Goal: Information Seeking & Learning: Learn about a topic

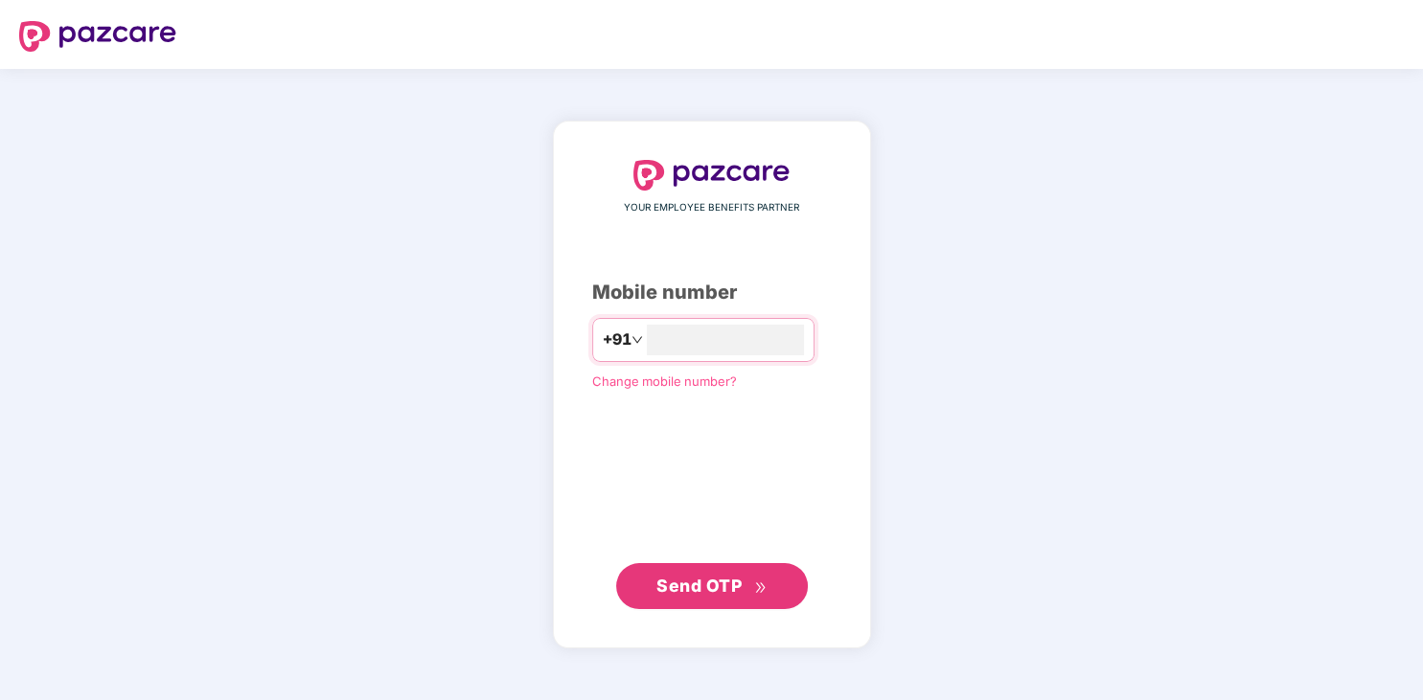
type input "**********"
click at [685, 578] on span "Send OTP" at bounding box center [698, 586] width 85 height 20
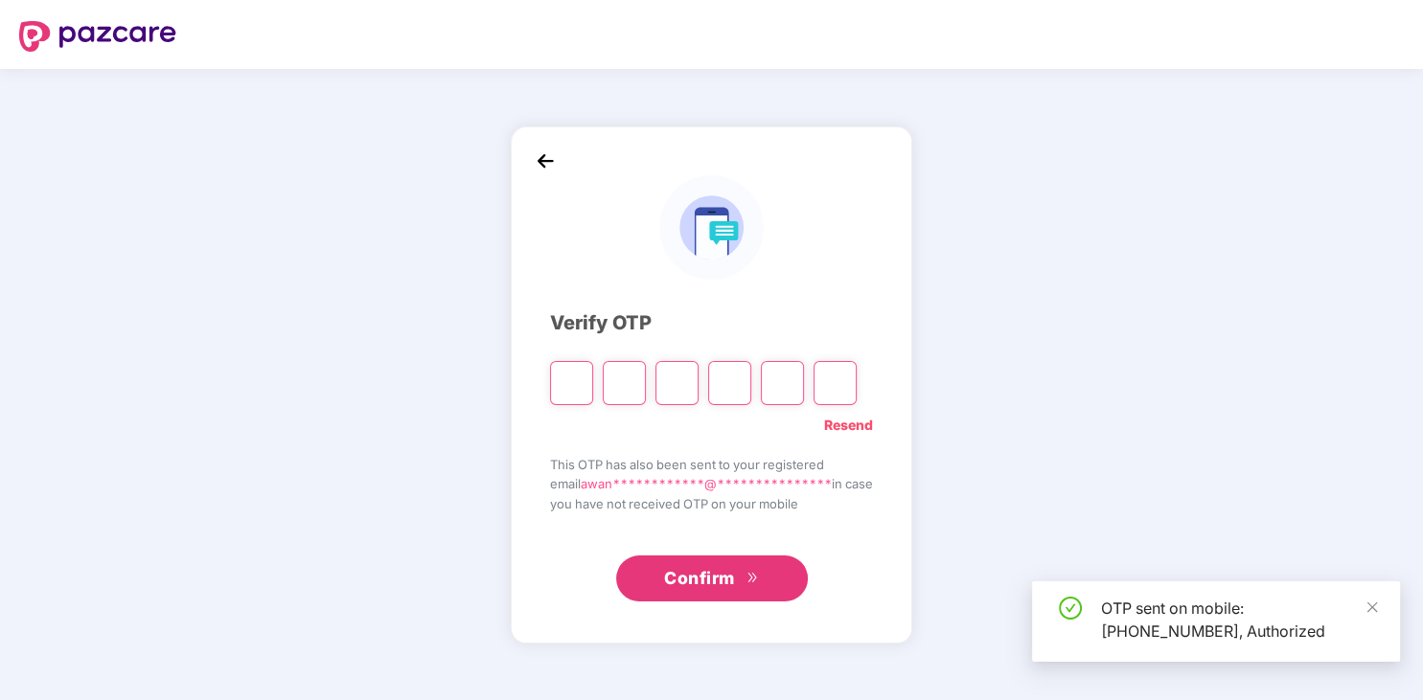
type input "*"
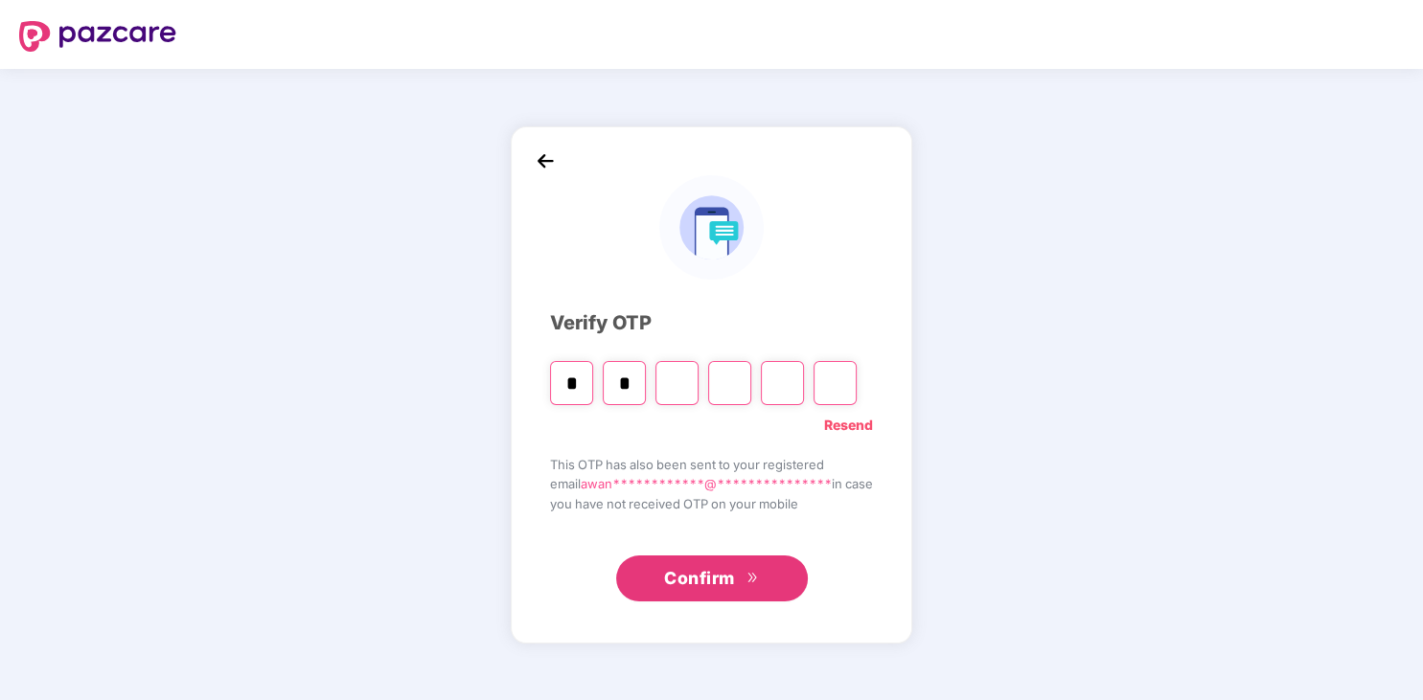
type input "*"
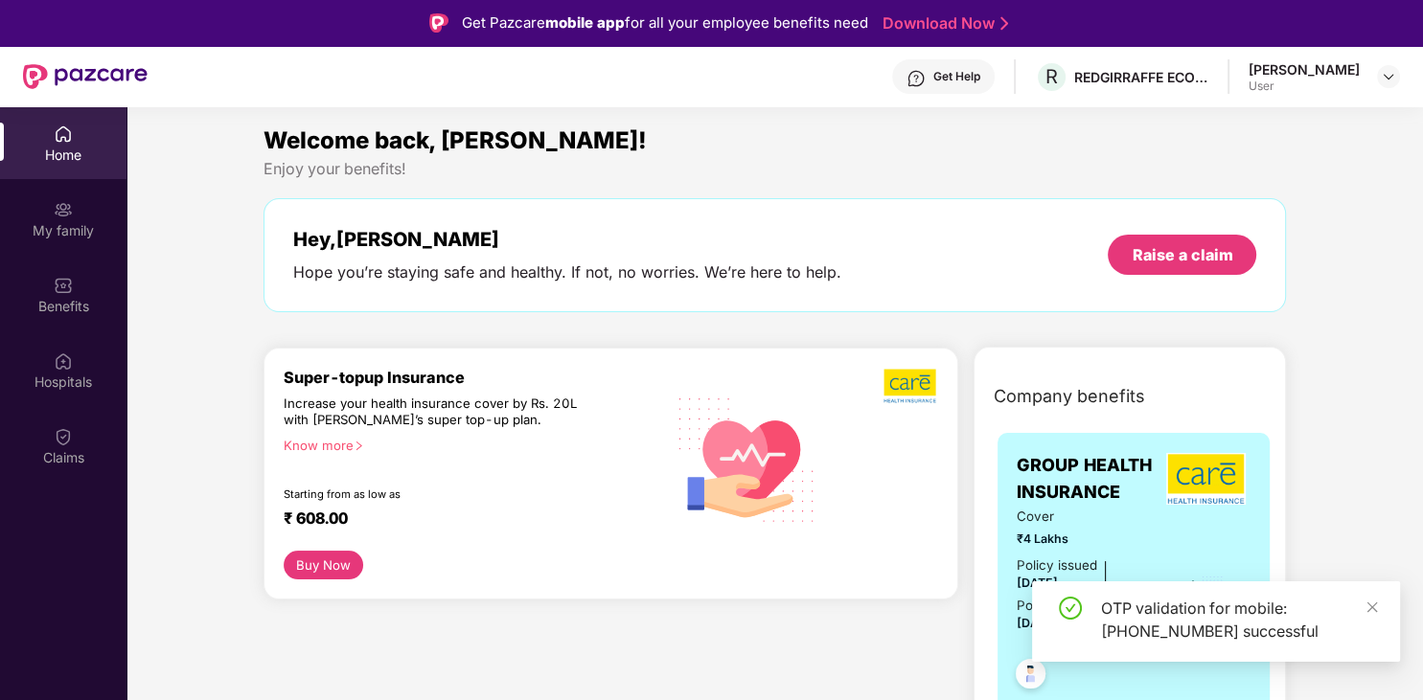
click at [713, 480] on img at bounding box center [747, 459] width 164 height 167
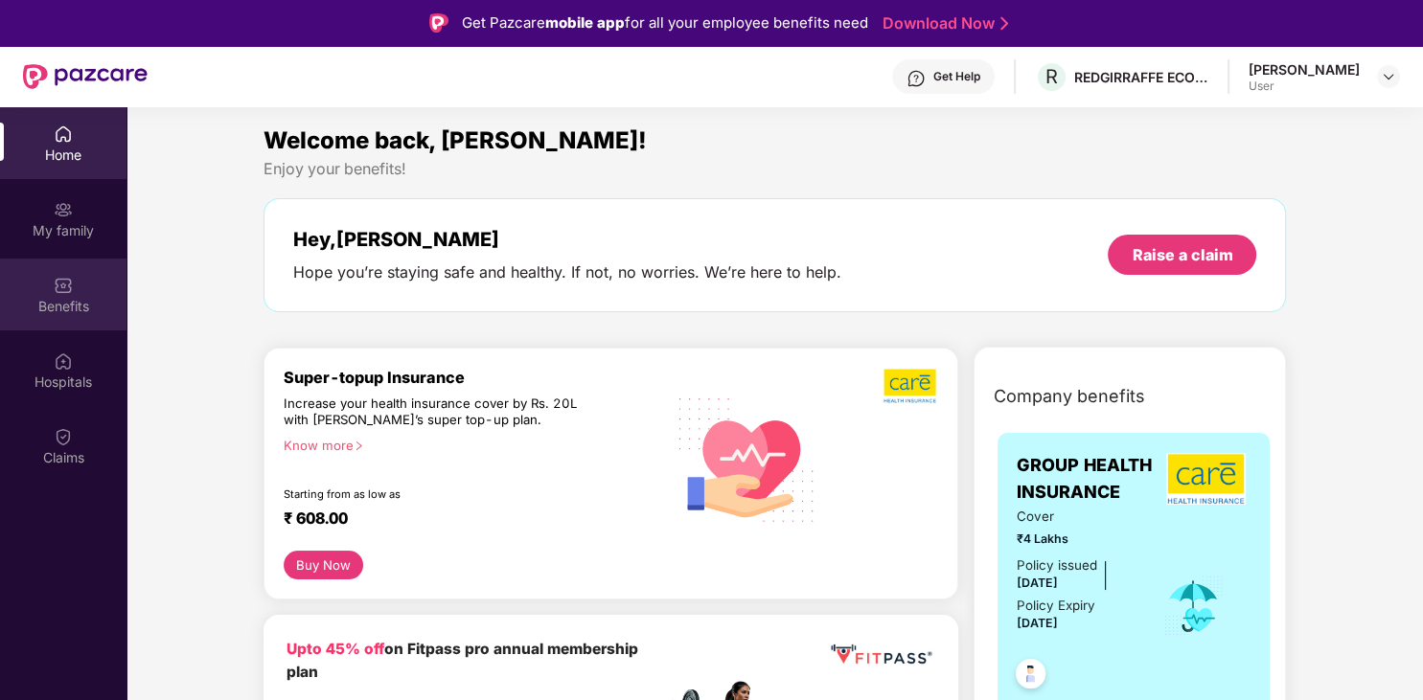
click at [90, 287] on div "Benefits" at bounding box center [63, 295] width 126 height 72
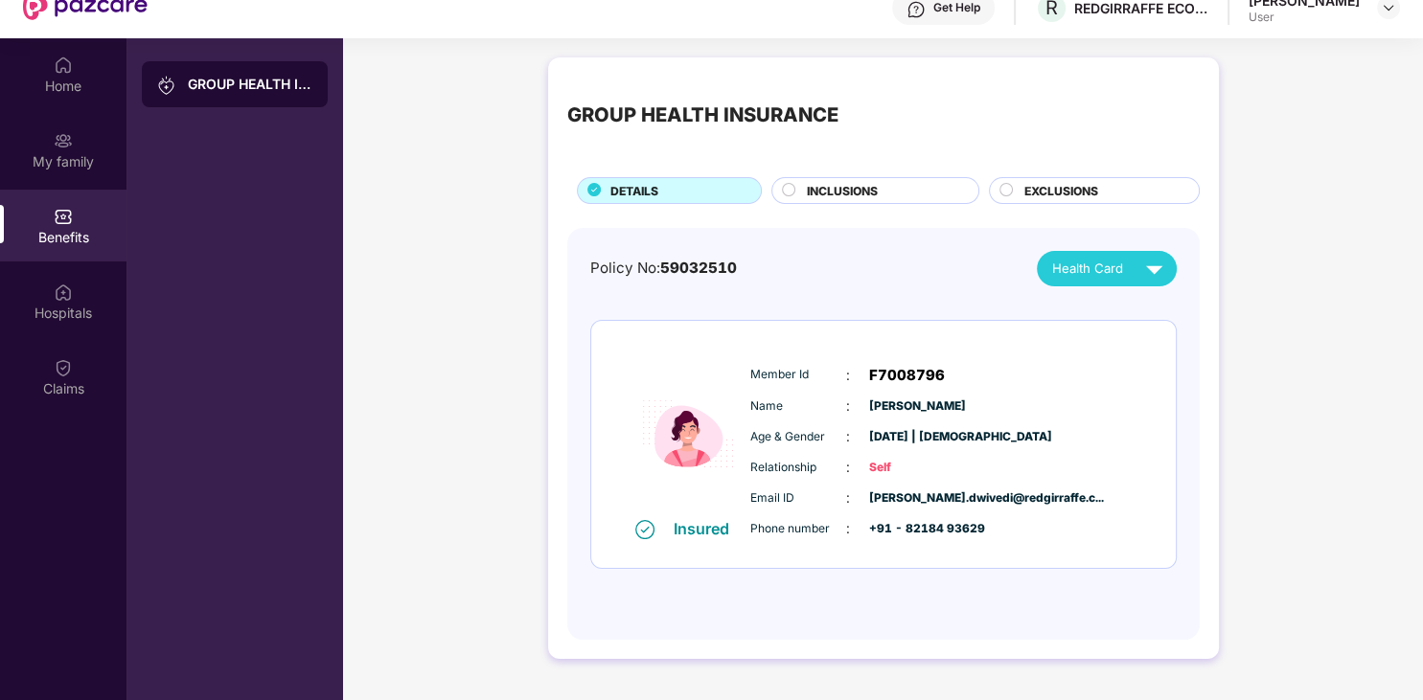
scroll to position [107, 0]
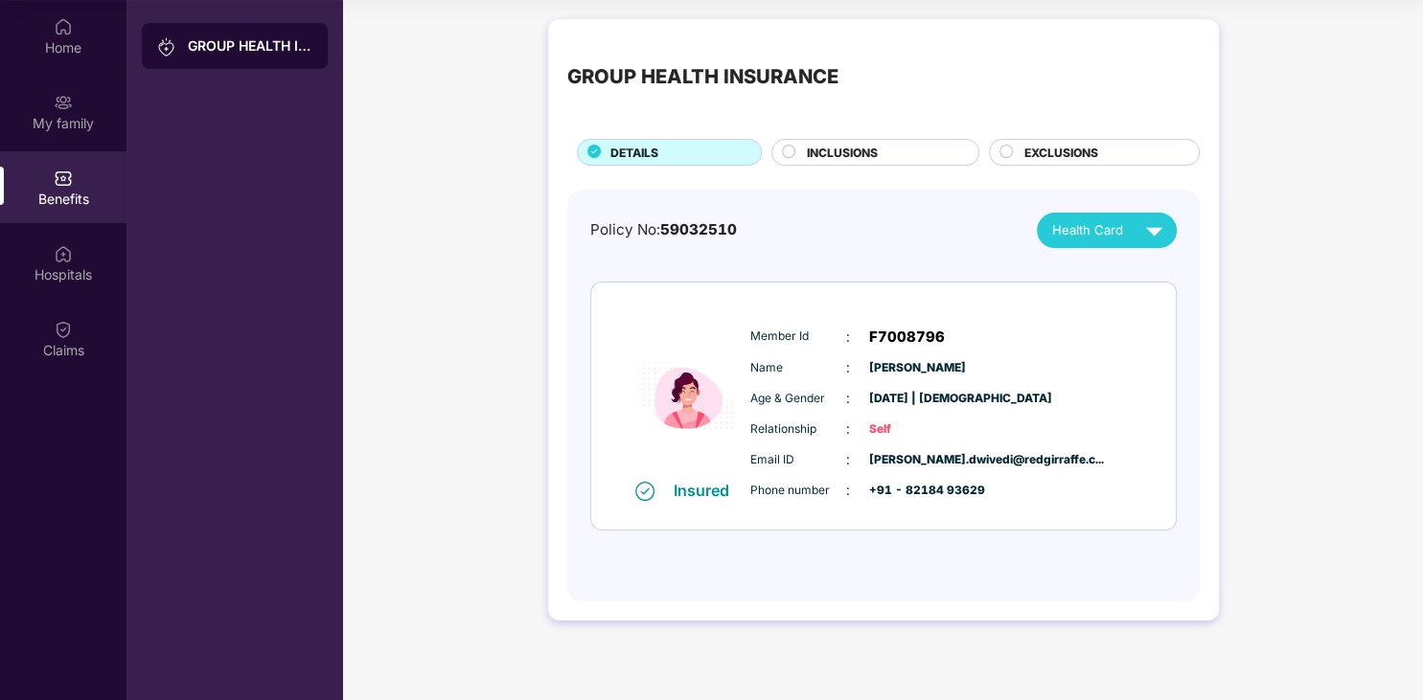
click at [846, 155] on span "INCLUSIONS" at bounding box center [842, 153] width 71 height 18
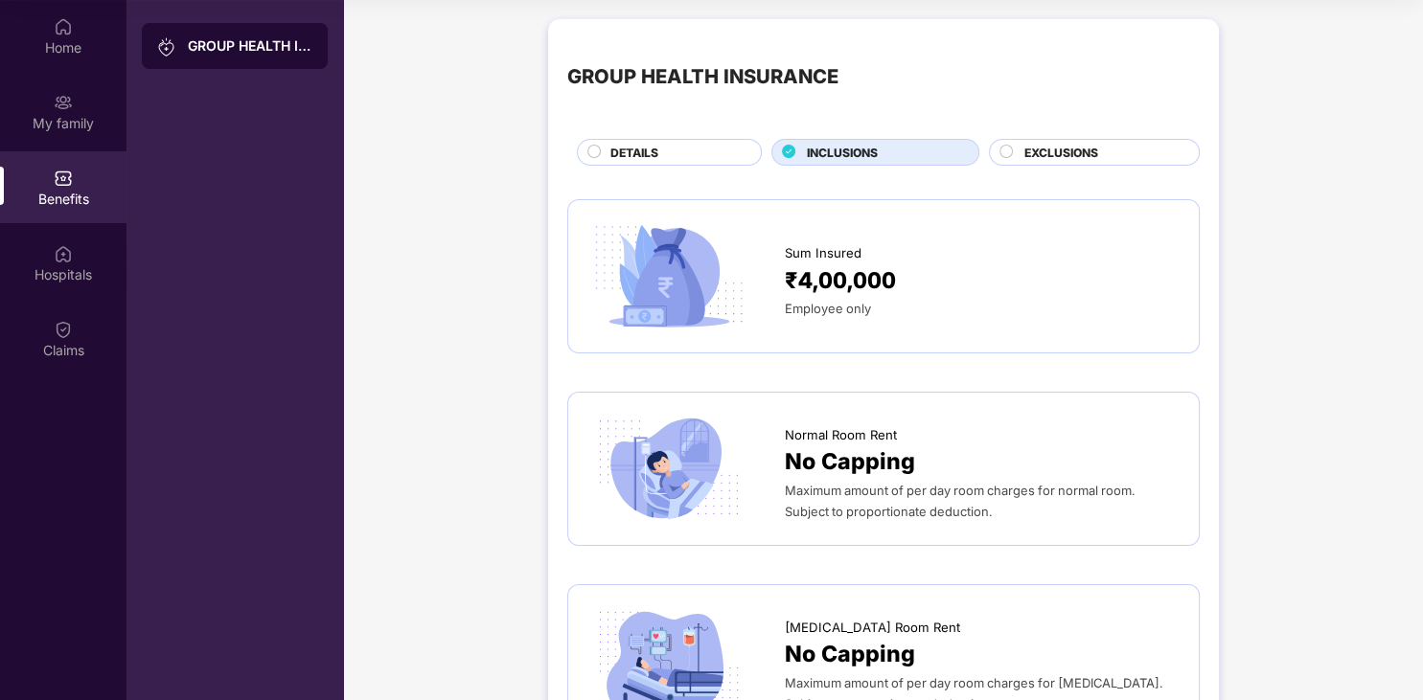
click at [1048, 148] on span "EXCLUSIONS" at bounding box center [1061, 153] width 74 height 18
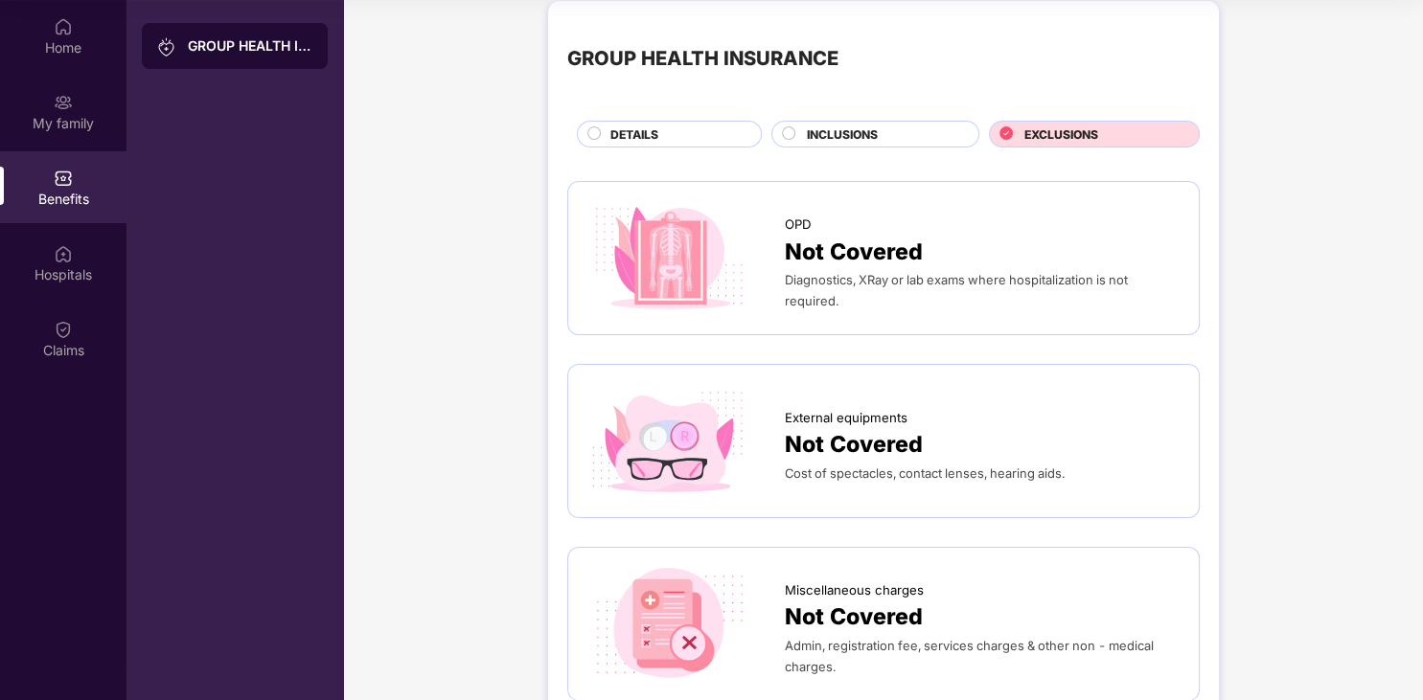
scroll to position [0, 0]
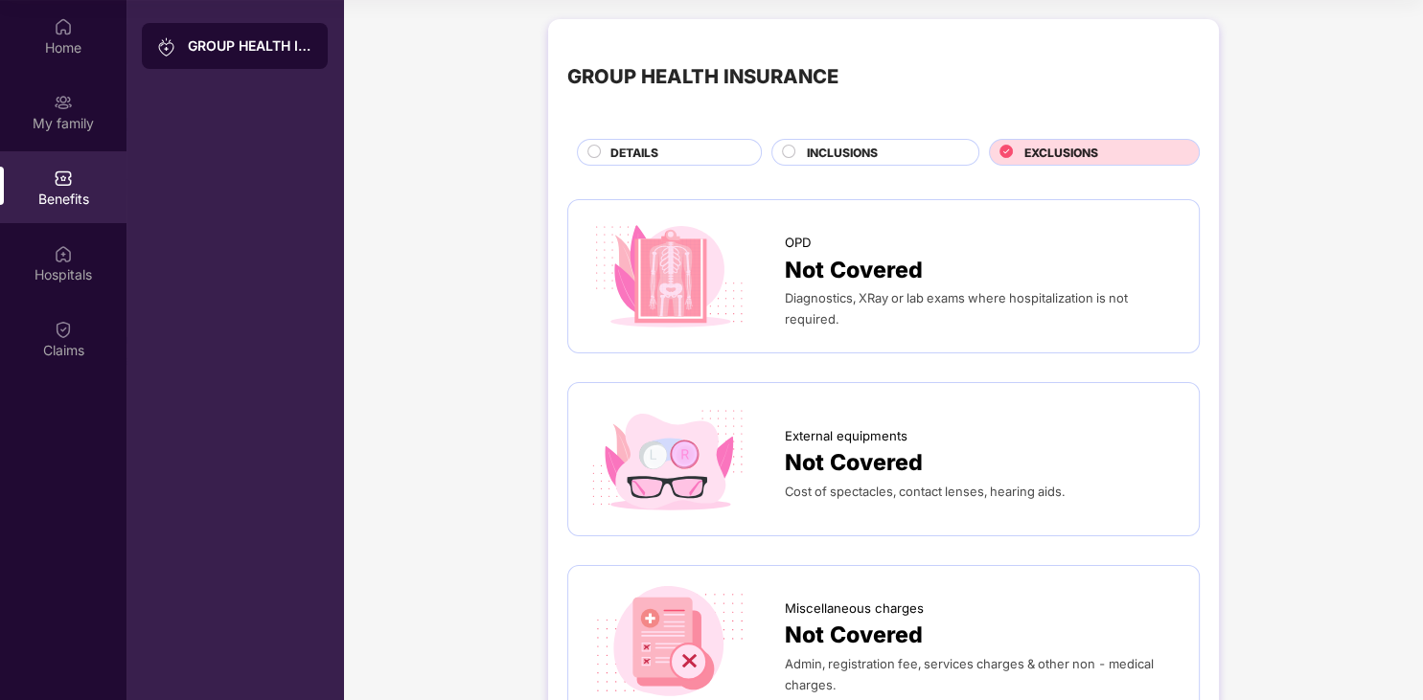
click at [810, 154] on span "INCLUSIONS" at bounding box center [842, 153] width 71 height 18
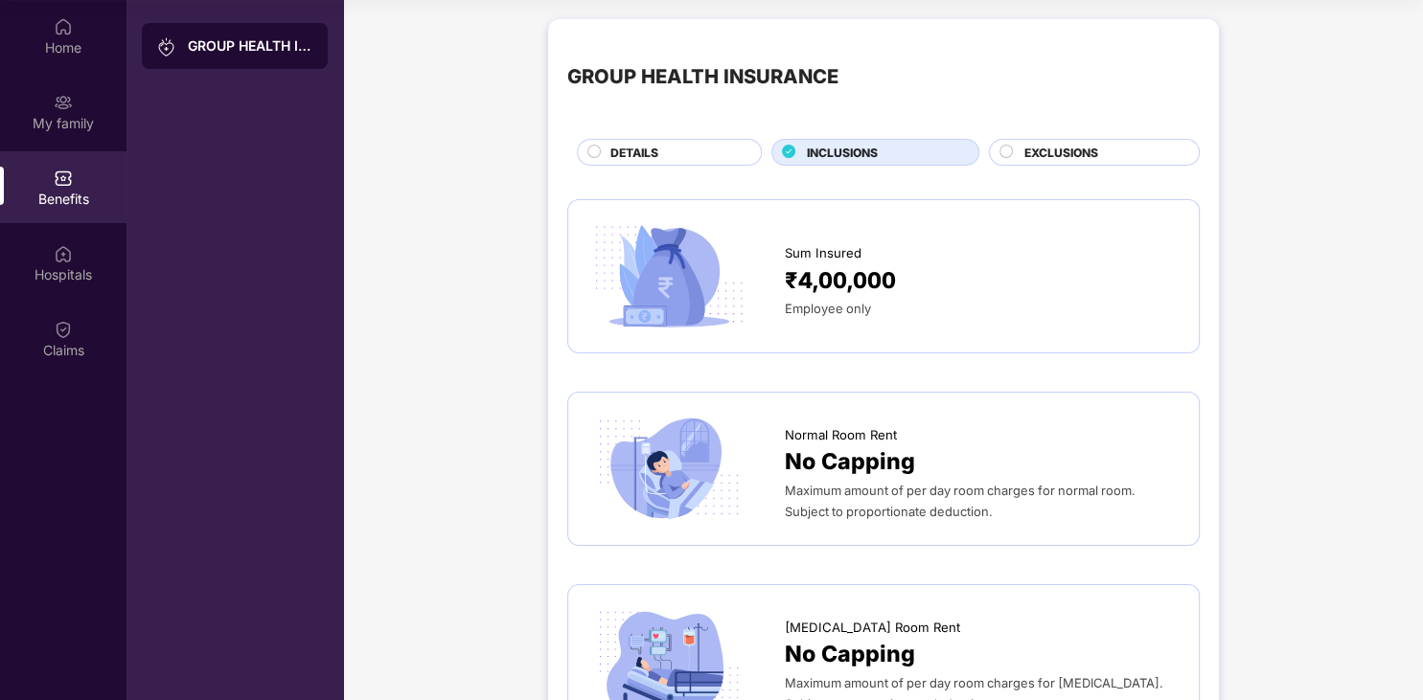
click at [599, 148] on circle at bounding box center [593, 151] width 12 height 12
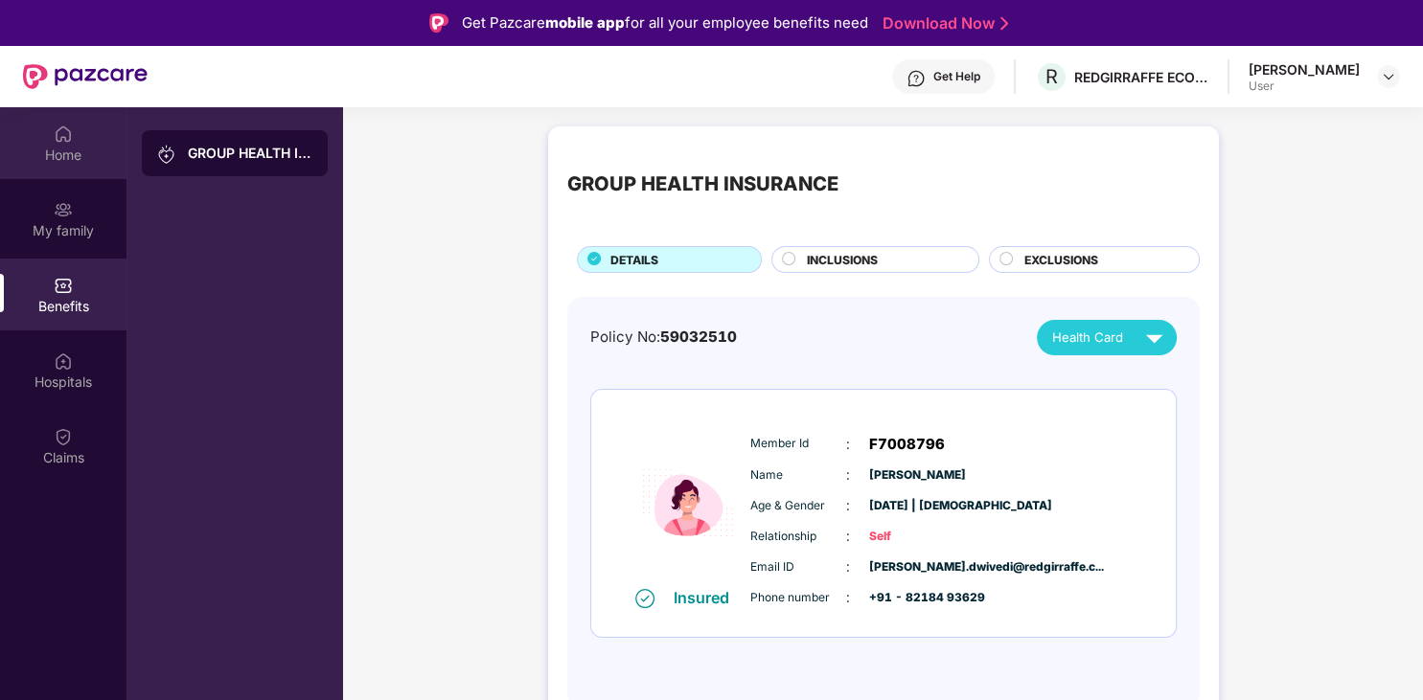
click at [67, 155] on div "Home" at bounding box center [63, 155] width 126 height 19
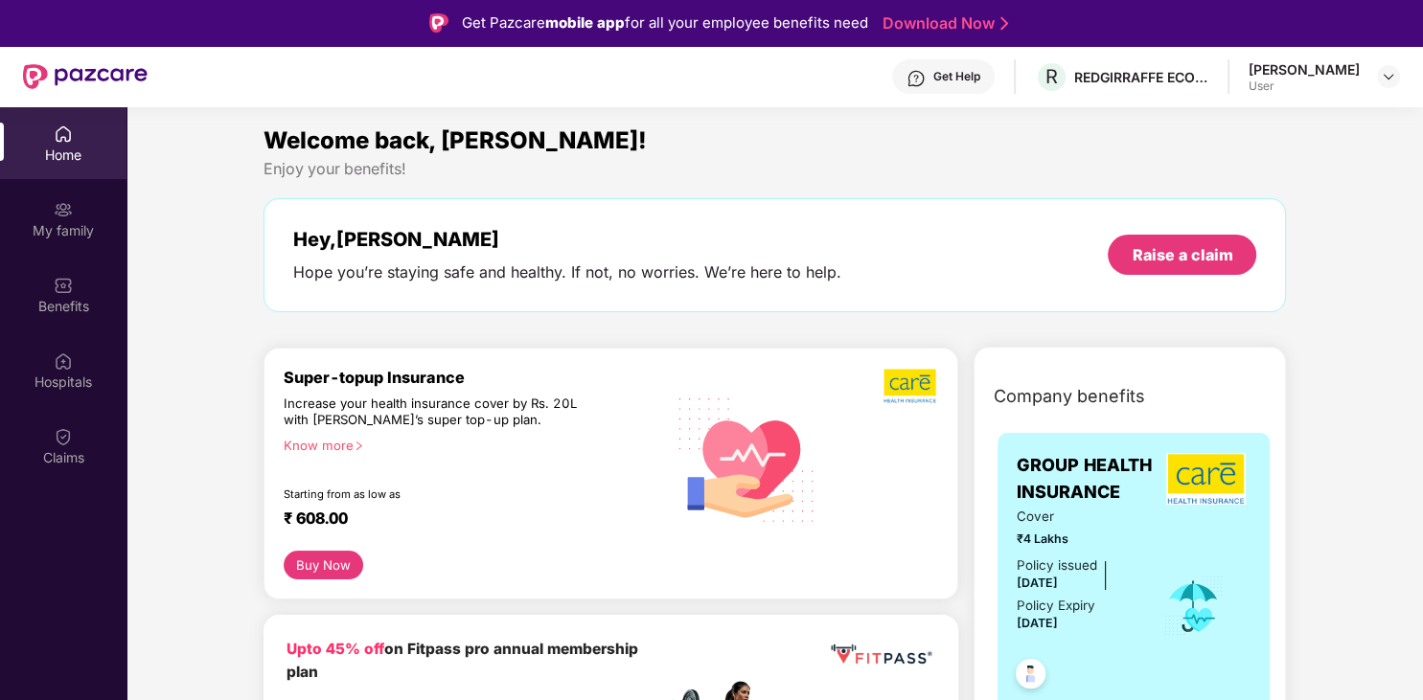
scroll to position [161, 0]
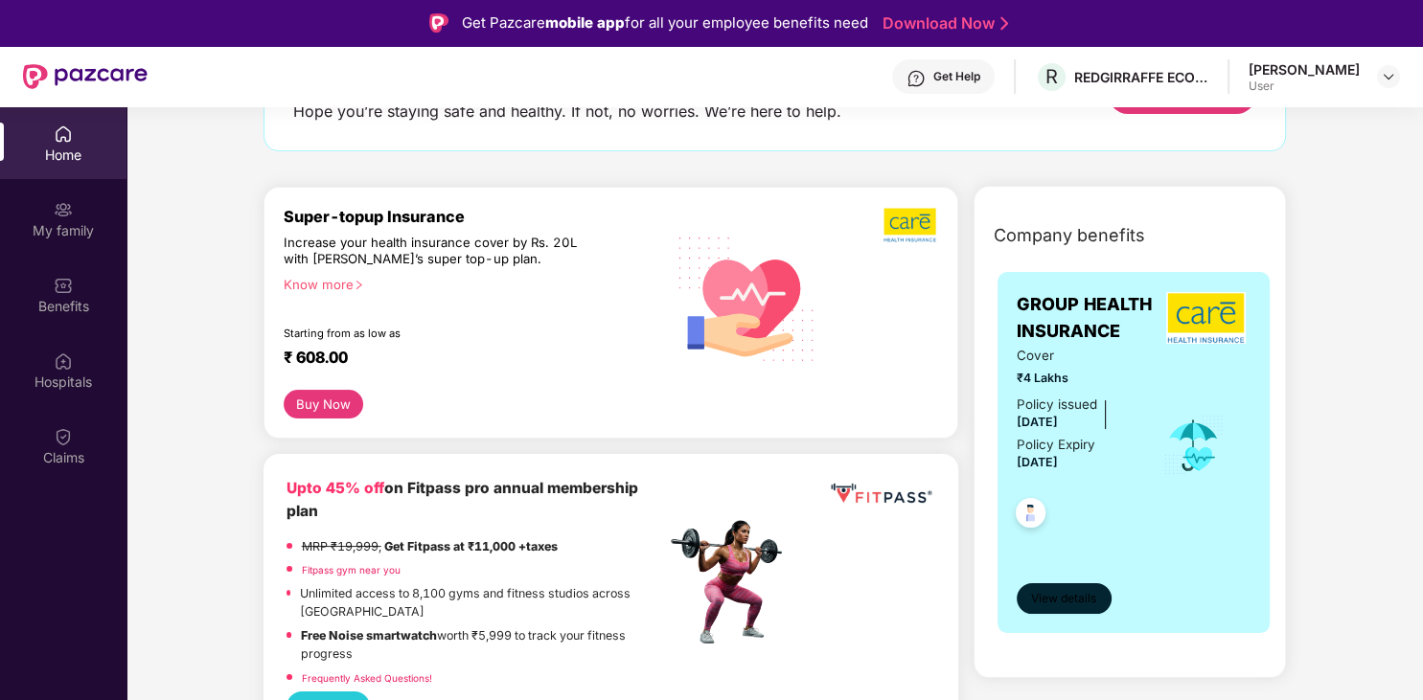
click at [1068, 609] on button "View details" at bounding box center [1063, 598] width 94 height 31
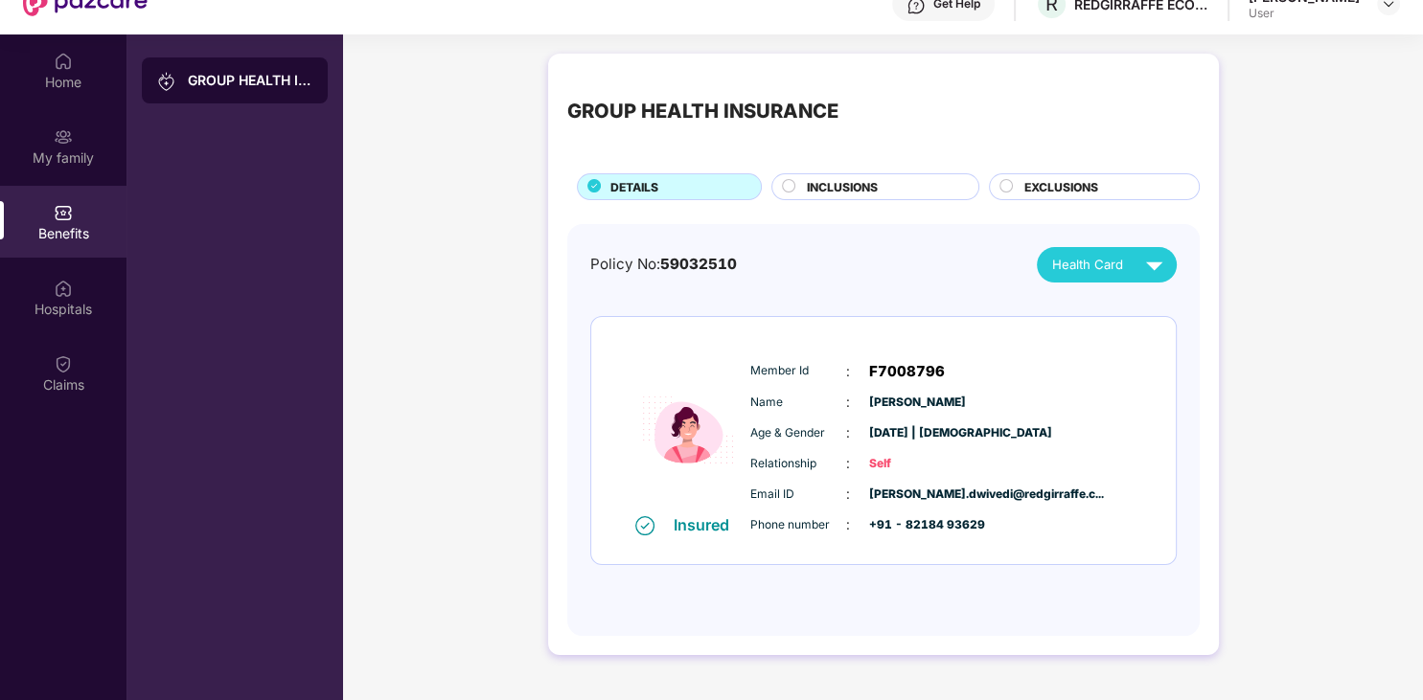
scroll to position [107, 0]
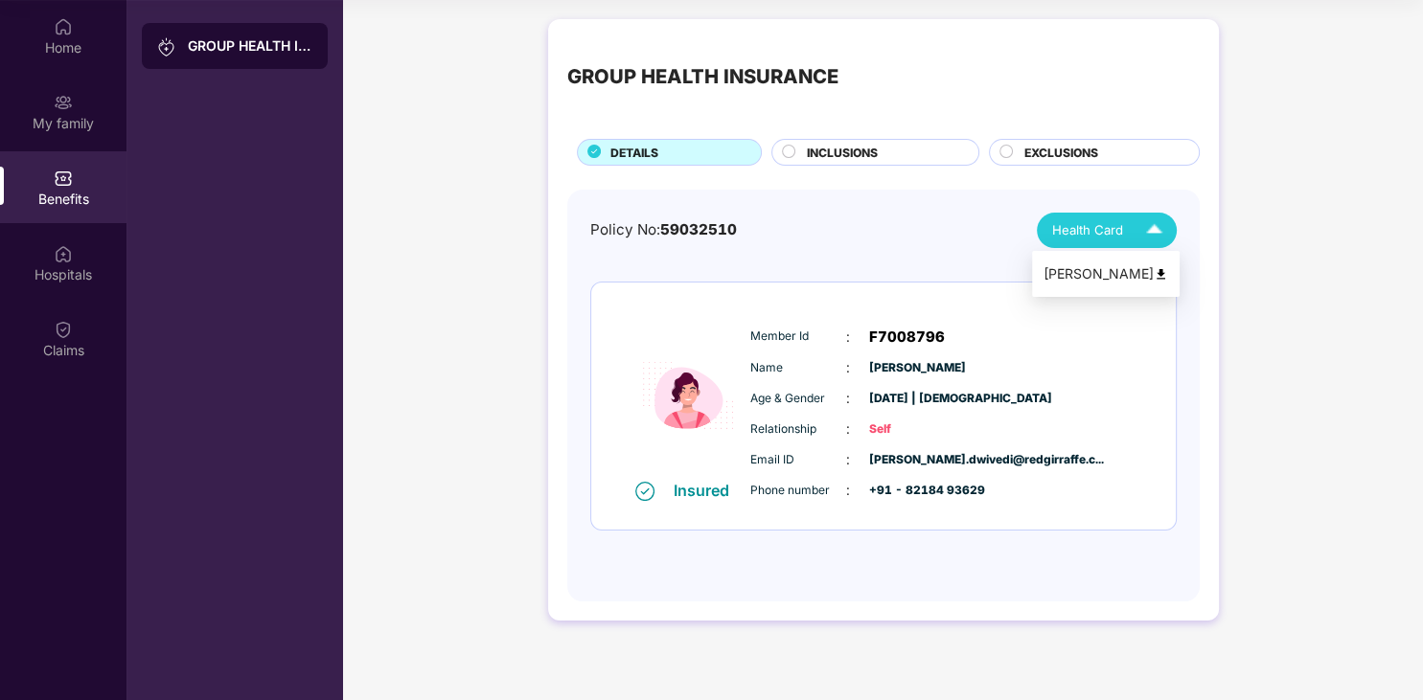
click at [1112, 224] on span "Health Card" at bounding box center [1087, 230] width 71 height 20
click at [990, 266] on div "Policy No: 59032510 Health Card Insured Member Id : F7008796 Name : [PERSON_NAM…" at bounding box center [883, 387] width 586 height 348
click at [68, 45] on div "Home" at bounding box center [63, 47] width 126 height 19
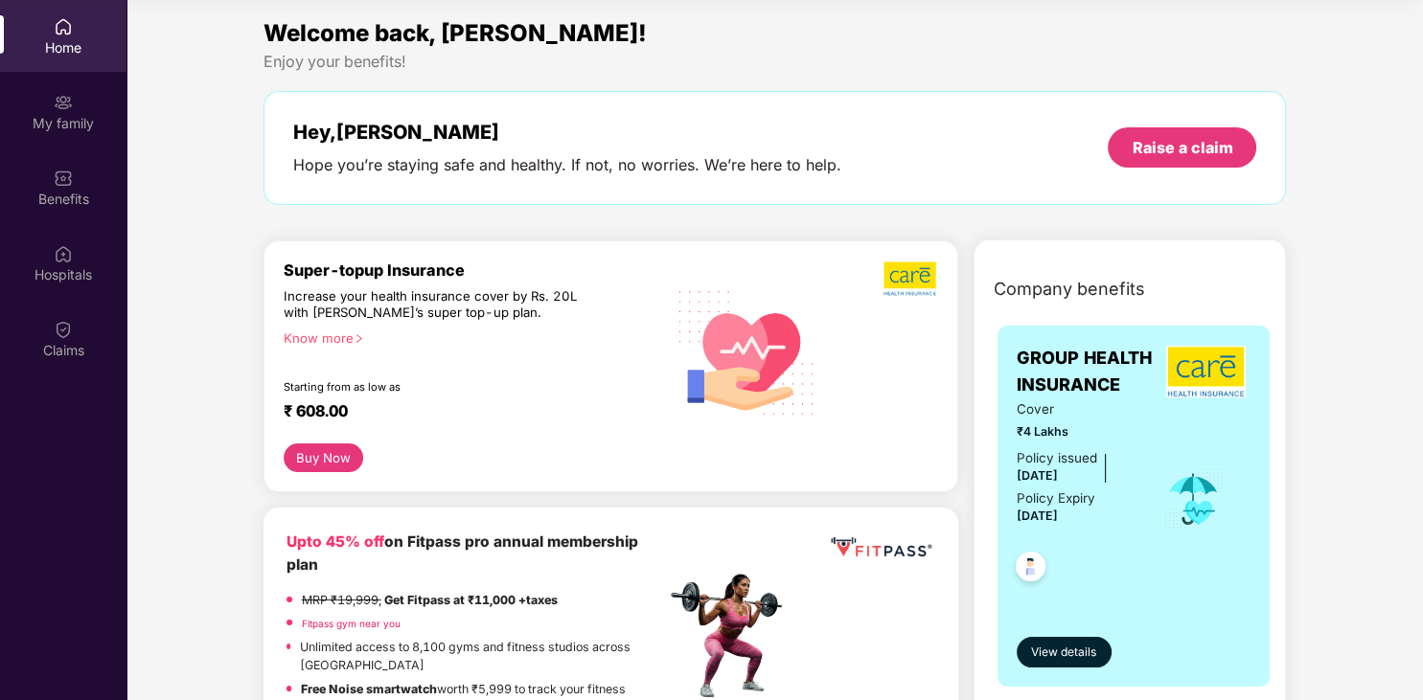
click at [343, 461] on button "Buy Now" at bounding box center [324, 458] width 80 height 29
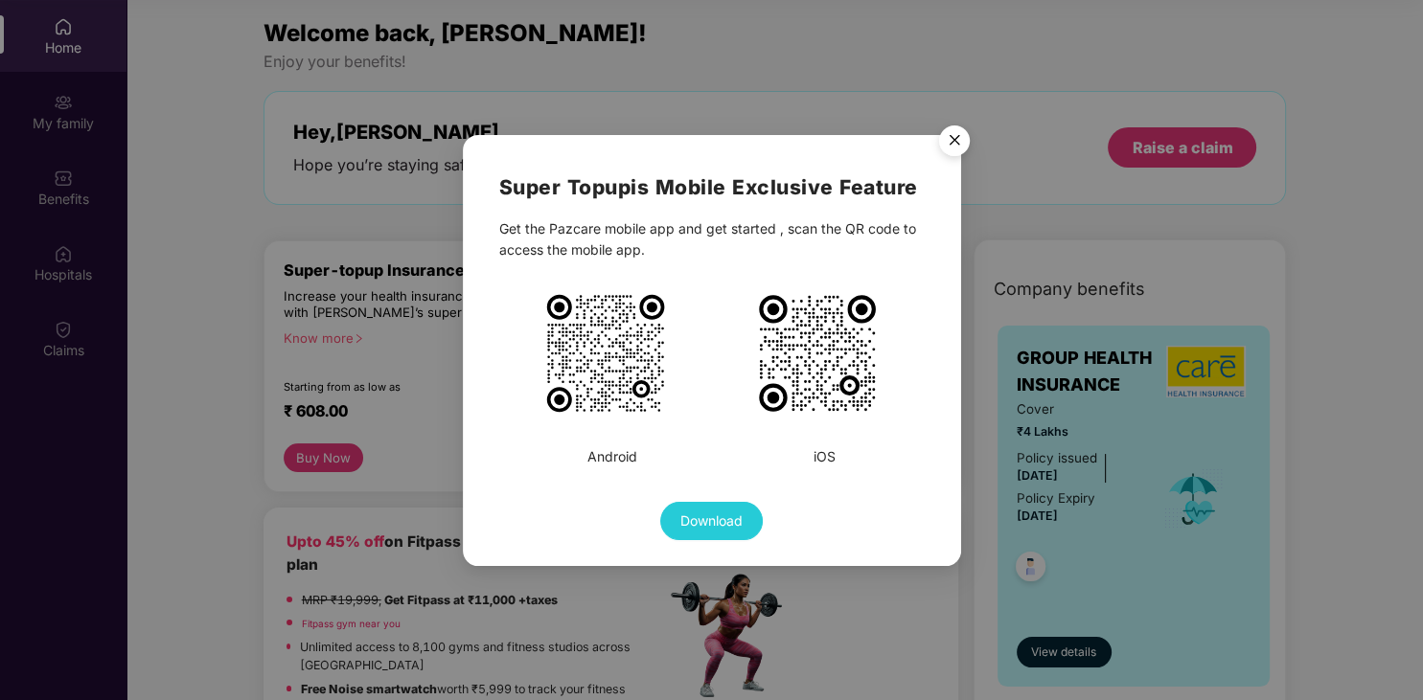
click at [955, 140] on img "Close" at bounding box center [954, 144] width 54 height 54
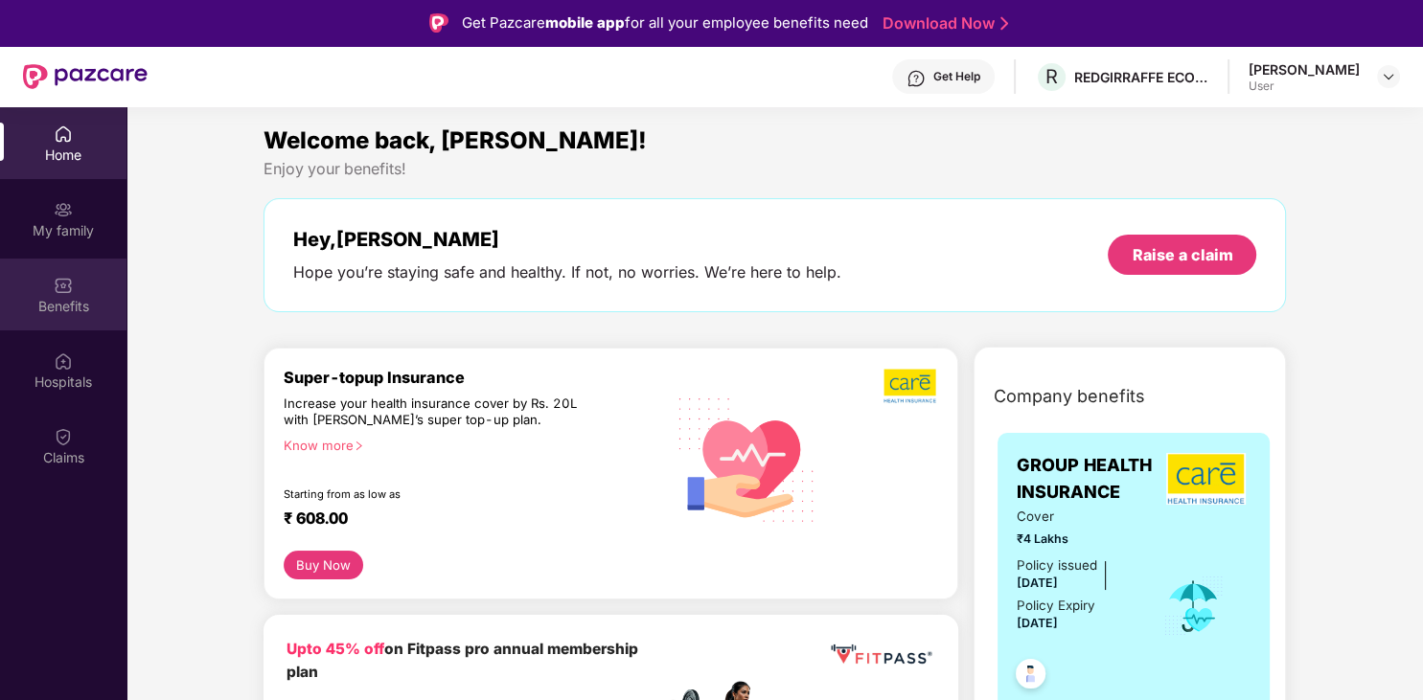
click at [70, 282] on img at bounding box center [63, 285] width 19 height 19
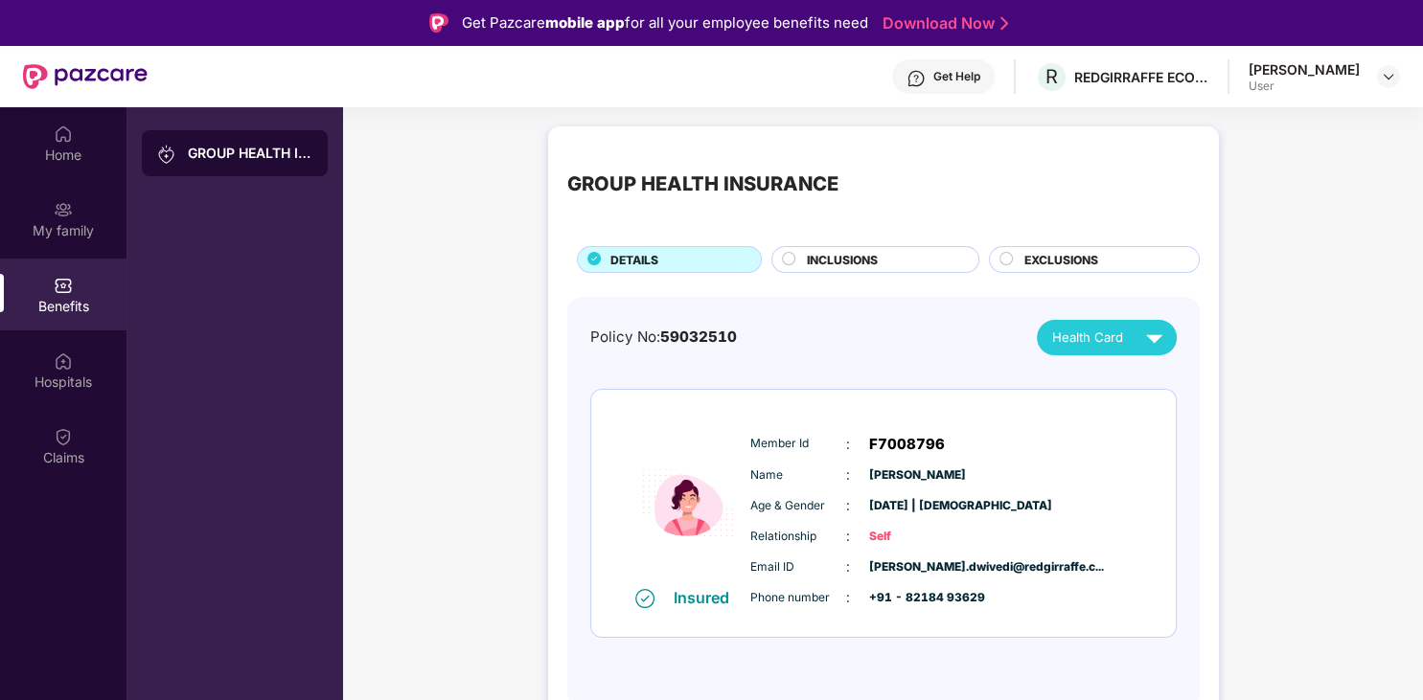
click at [879, 256] on div "INCLUSIONS" at bounding box center [882, 261] width 171 height 21
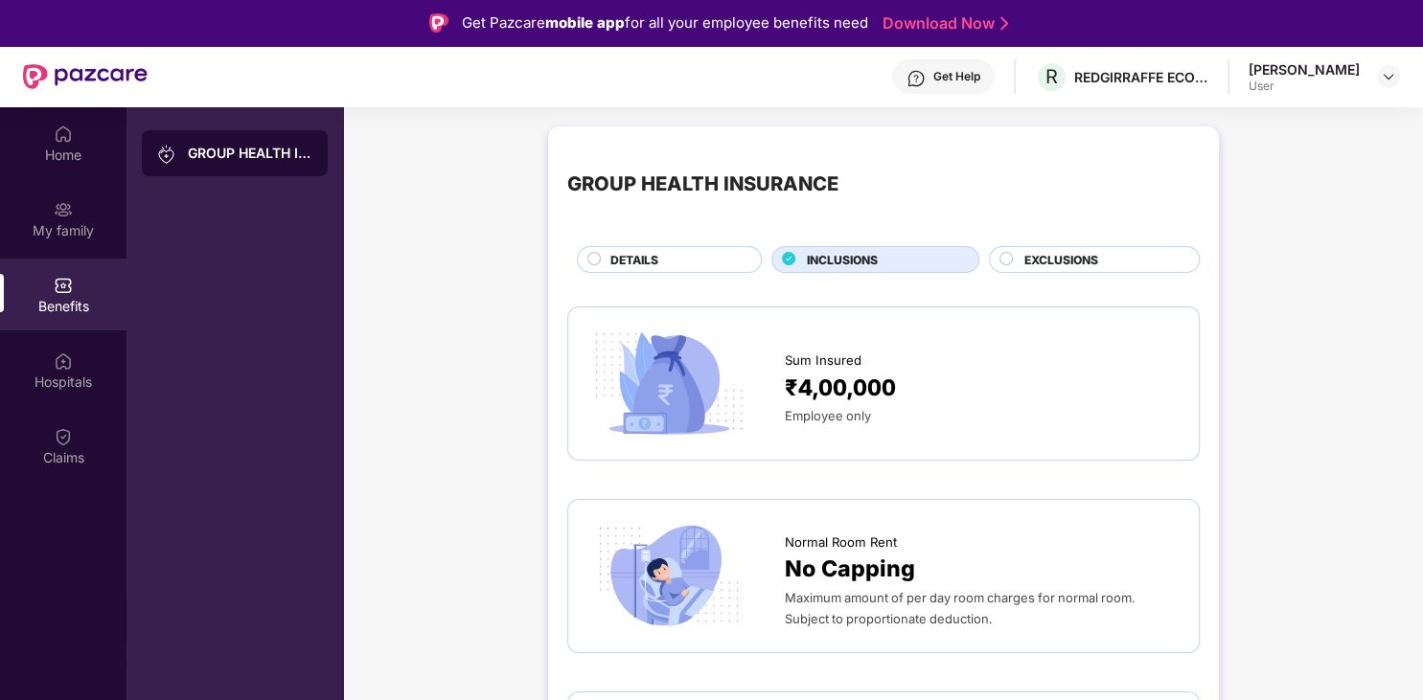
scroll to position [161, 0]
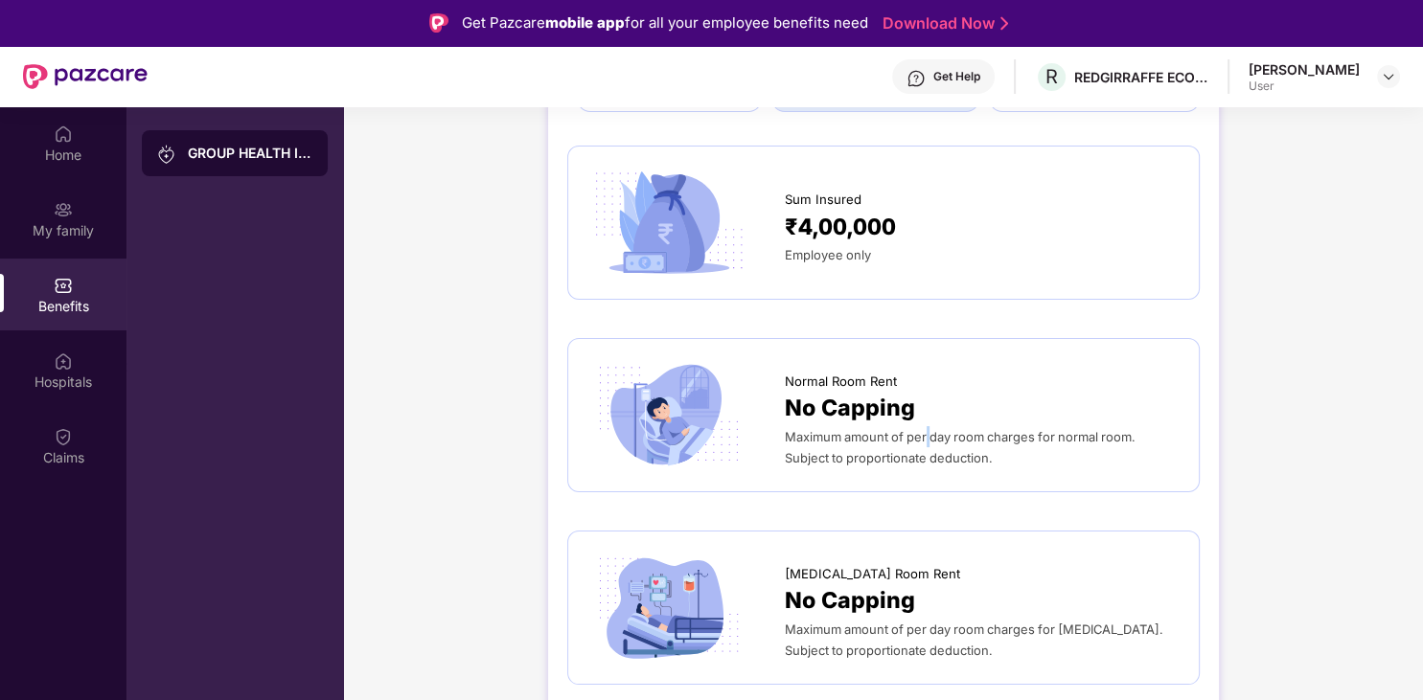
click at [928, 439] on span "Maximum amount of per day room charges for normal room. Subject to proportionat…" at bounding box center [960, 447] width 350 height 36
click at [1034, 459] on div "Maximum amount of per day room charges for normal room. Subject to proportionat…" at bounding box center [982, 447] width 395 height 42
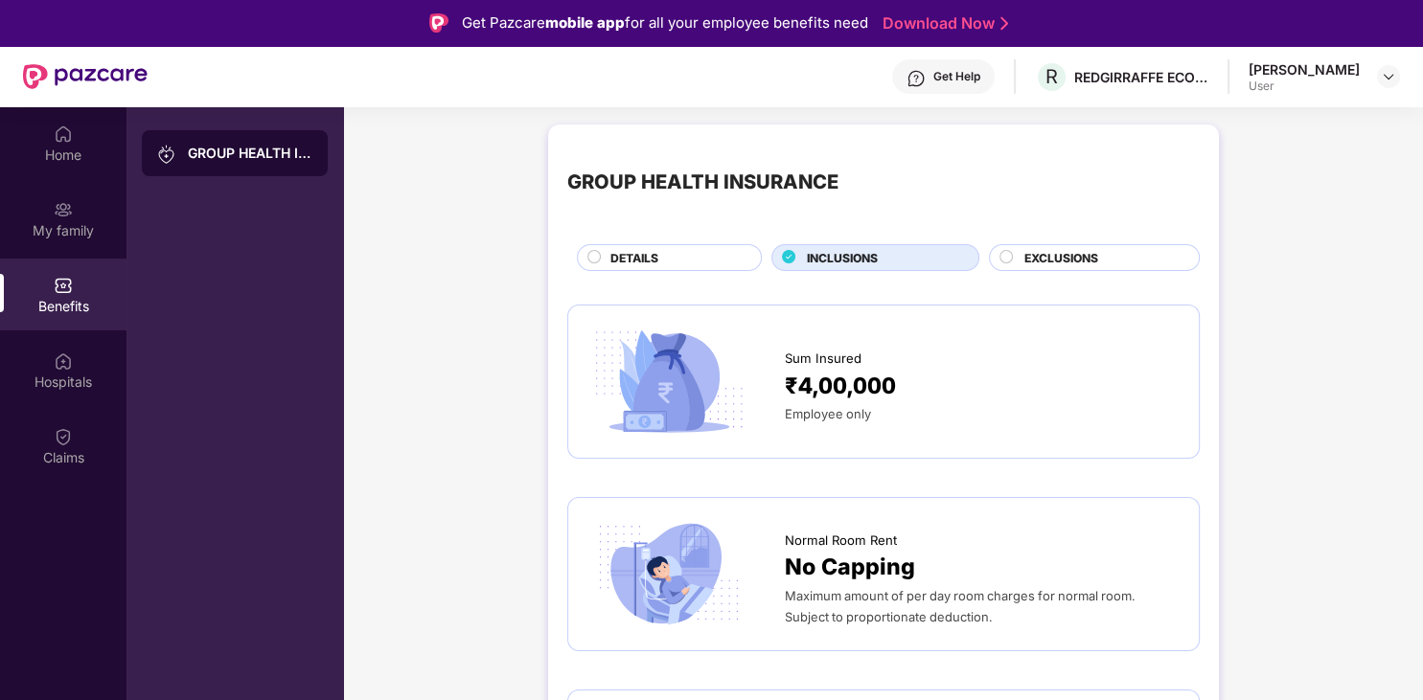
scroll to position [0, 0]
click at [1146, 70] on div "REDGIRRAFFE ECOMMERCE ([GEOGRAPHIC_DATA]) PRIVATE LIMITED" at bounding box center [1141, 77] width 134 height 18
click at [1345, 64] on div "[PERSON_NAME]" at bounding box center [1303, 69] width 111 height 18
click at [1377, 75] on div at bounding box center [1388, 76] width 23 height 23
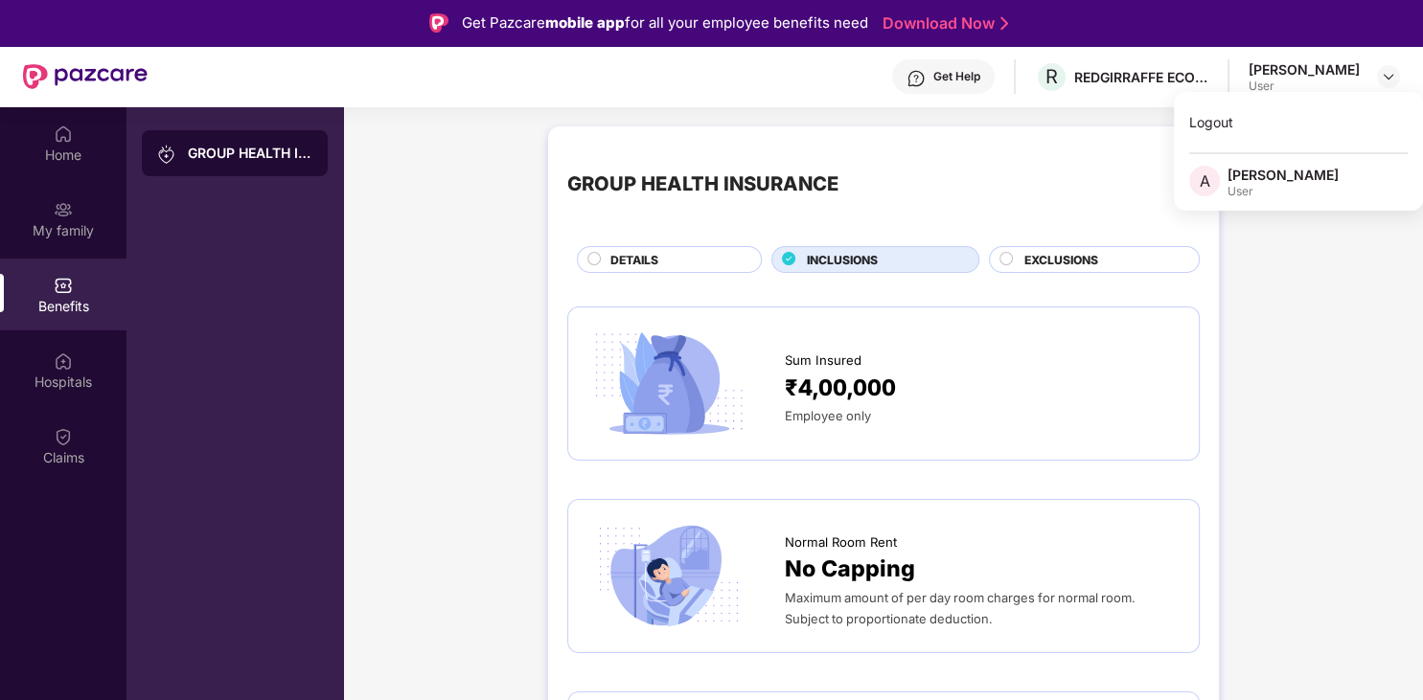
click at [1291, 188] on div "User" at bounding box center [1282, 191] width 111 height 15
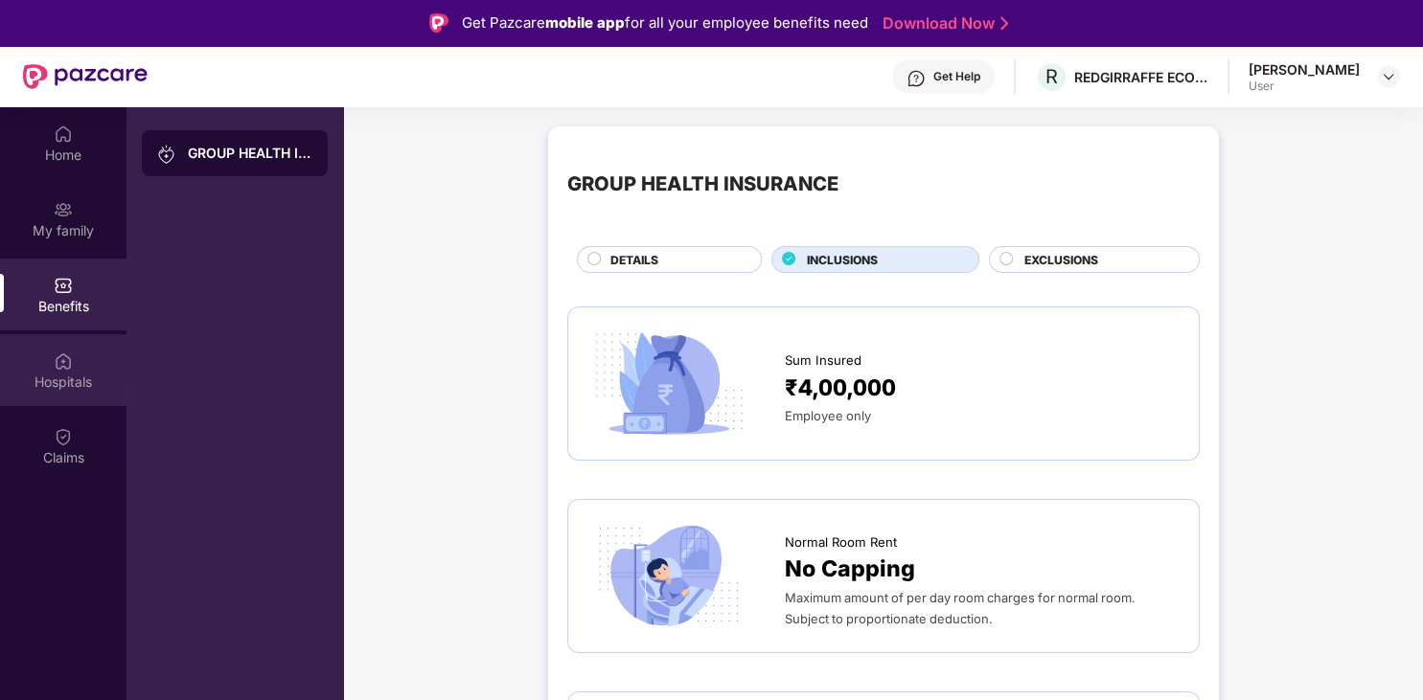
click at [75, 385] on div "Hospitals" at bounding box center [63, 382] width 126 height 19
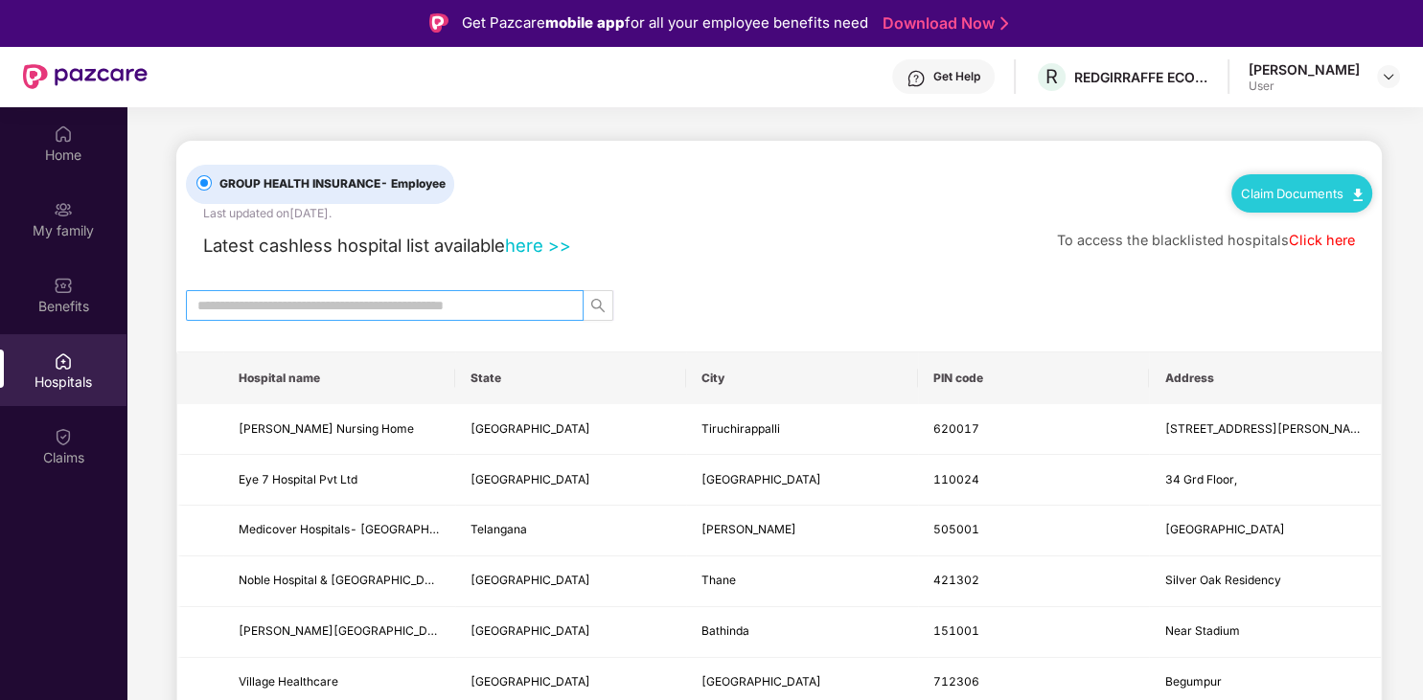
click at [421, 306] on input "text" at bounding box center [376, 305] width 359 height 21
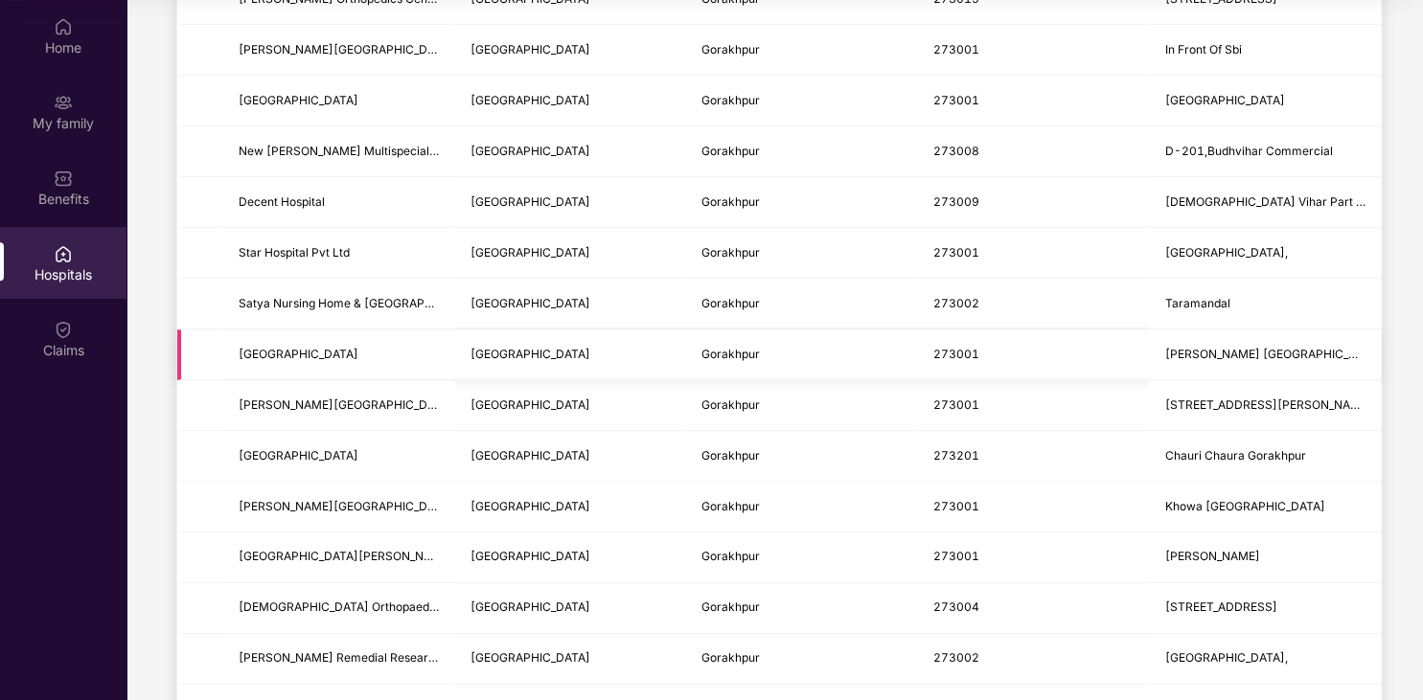
scroll to position [966, 0]
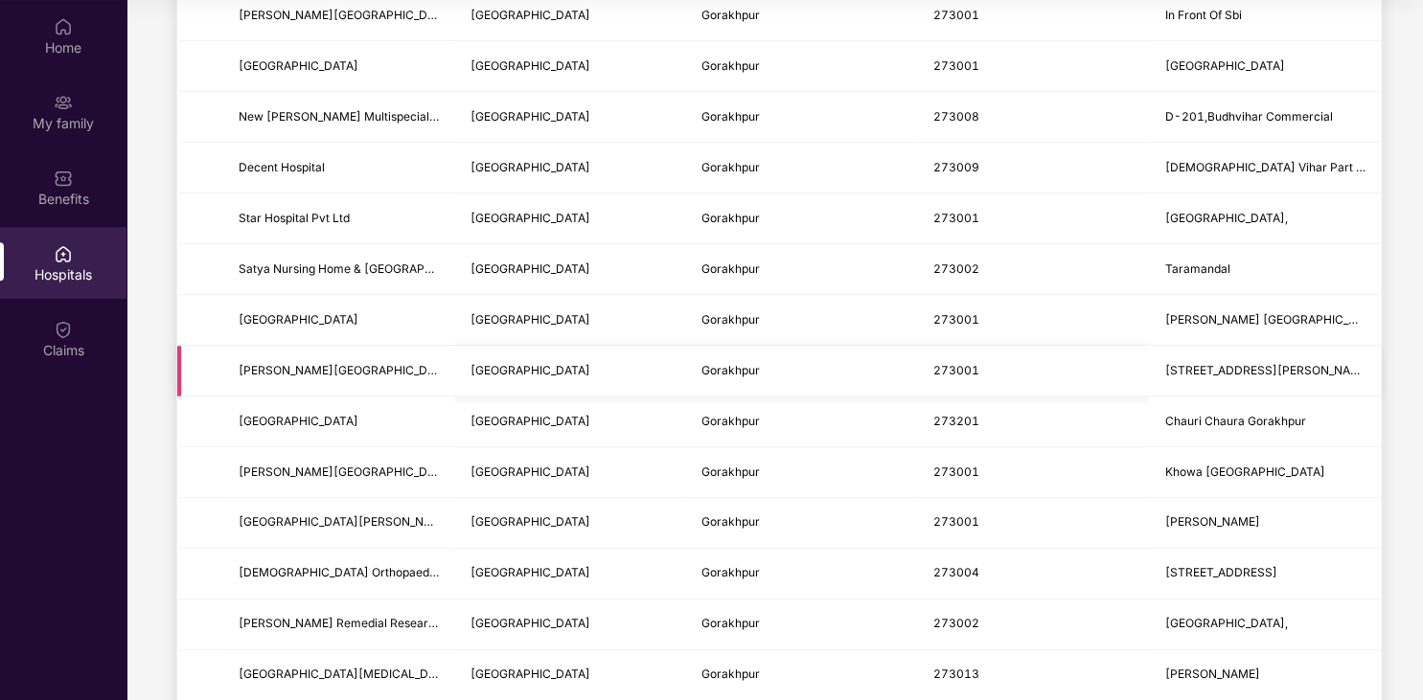
type input "******"
click at [574, 397] on td "[GEOGRAPHIC_DATA]" at bounding box center [571, 371] width 232 height 51
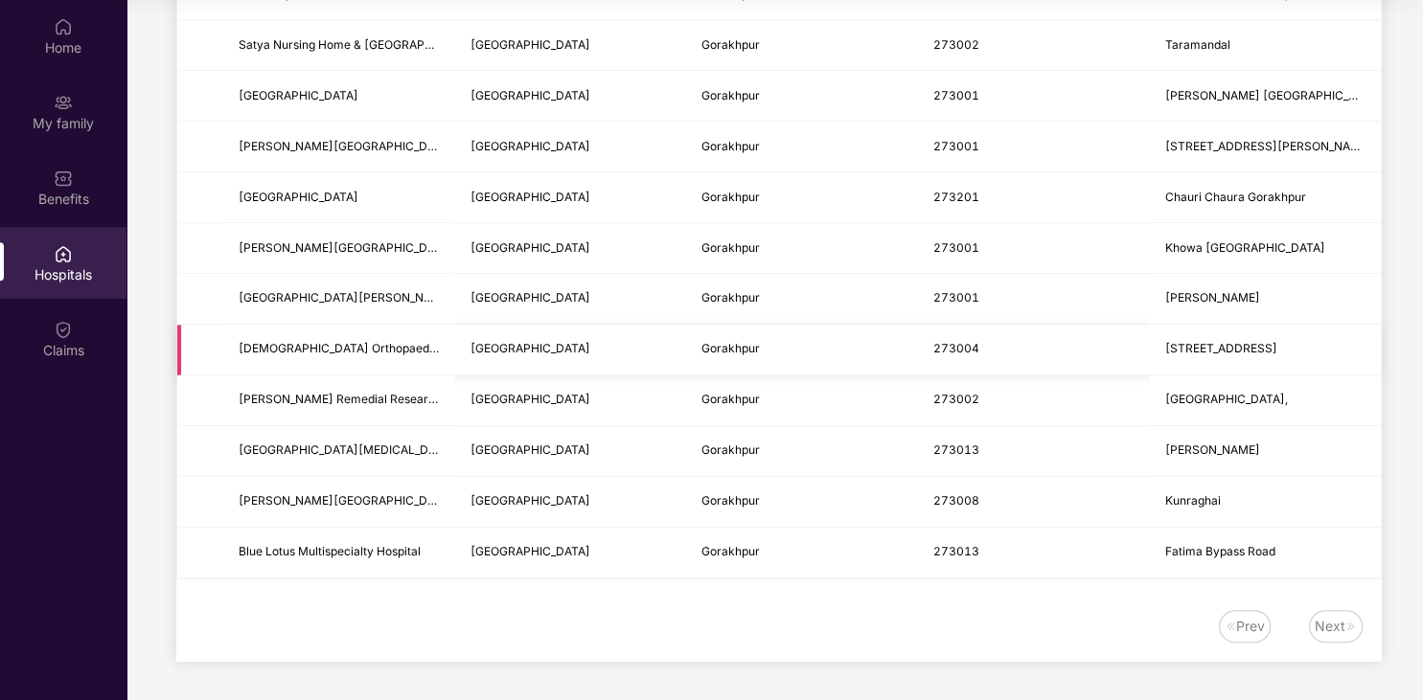
scroll to position [1241, 0]
click at [1336, 635] on div "Next" at bounding box center [1329, 626] width 31 height 21
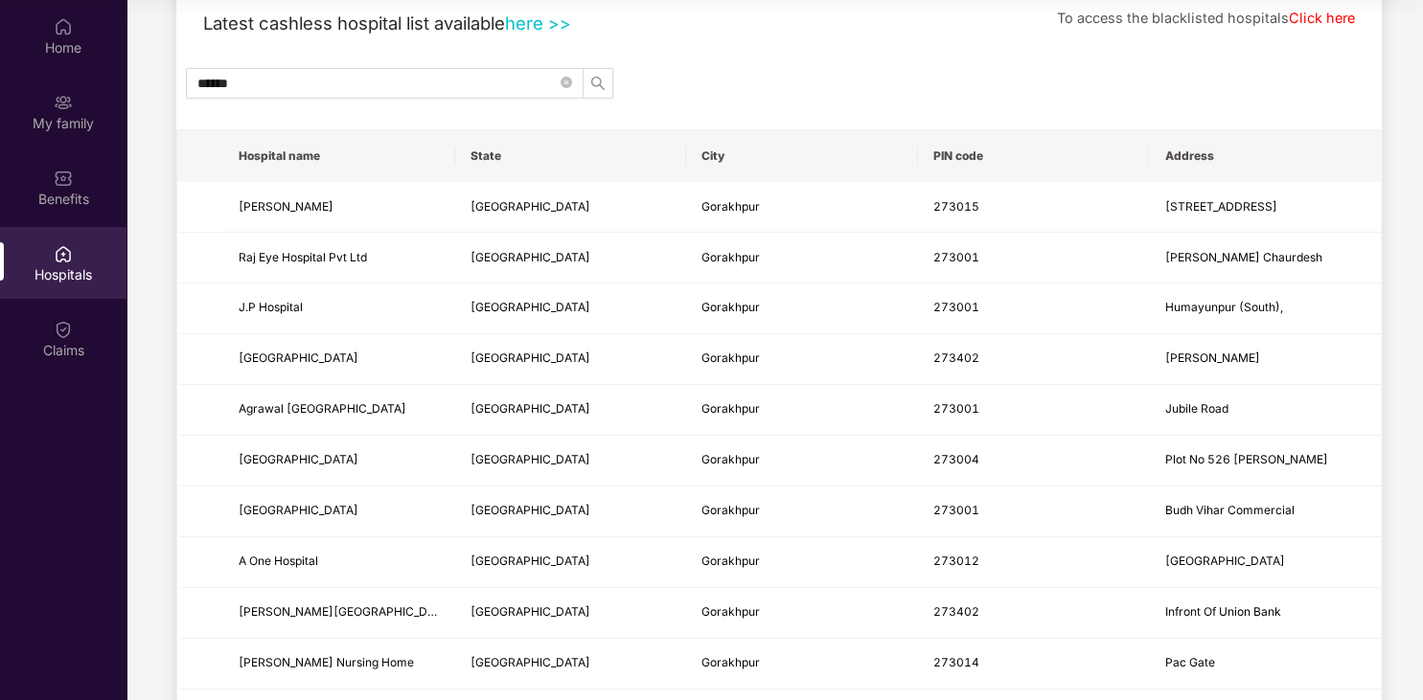
scroll to position [0, 0]
